Goal: Information Seeking & Learning: Learn about a topic

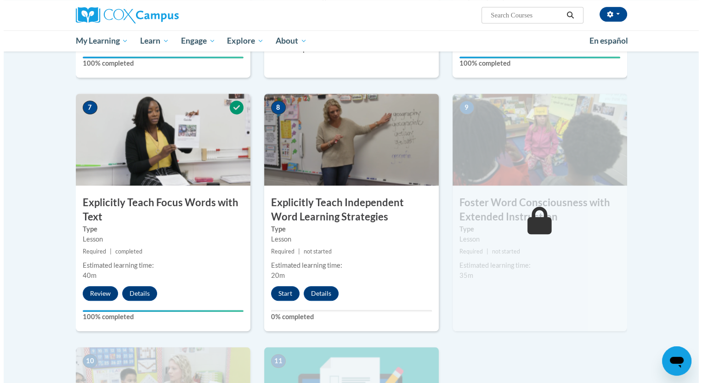
scroll to position [657, 0]
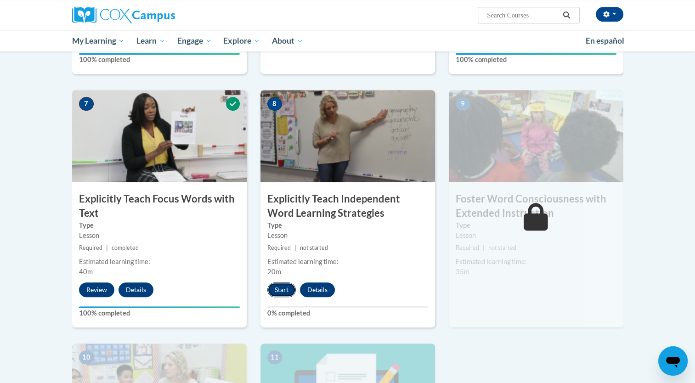
click at [282, 286] on button "Start" at bounding box center [281, 290] width 28 height 15
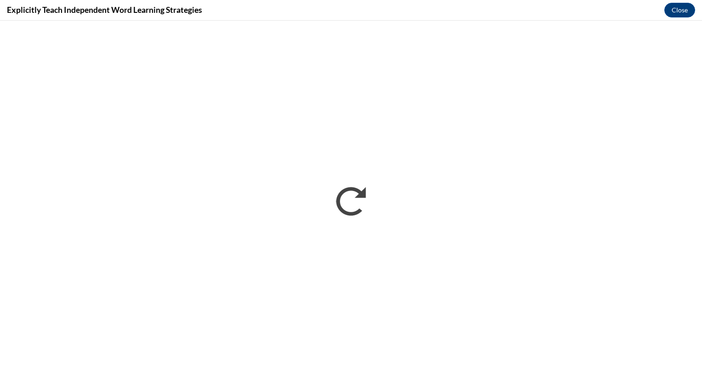
scroll to position [0, 0]
